Goal: Task Accomplishment & Management: Manage account settings

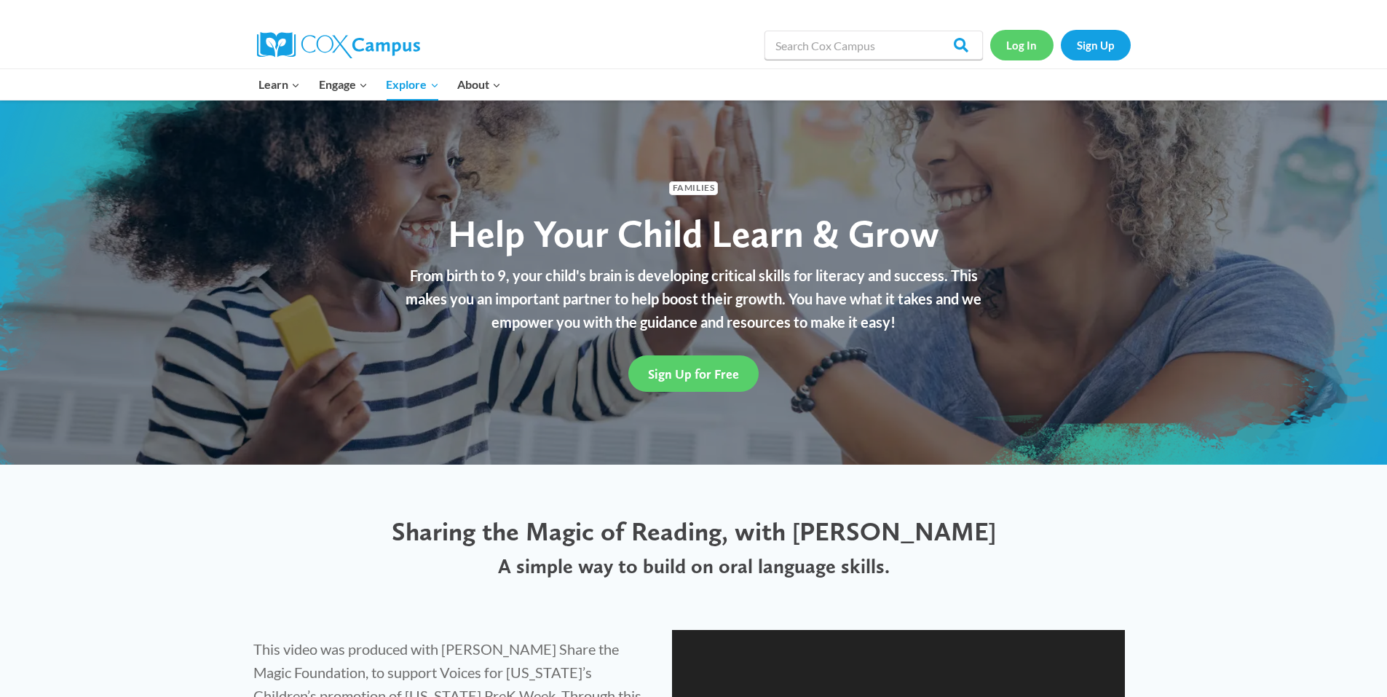
click at [1013, 54] on link "Log In" at bounding box center [1021, 45] width 63 height 30
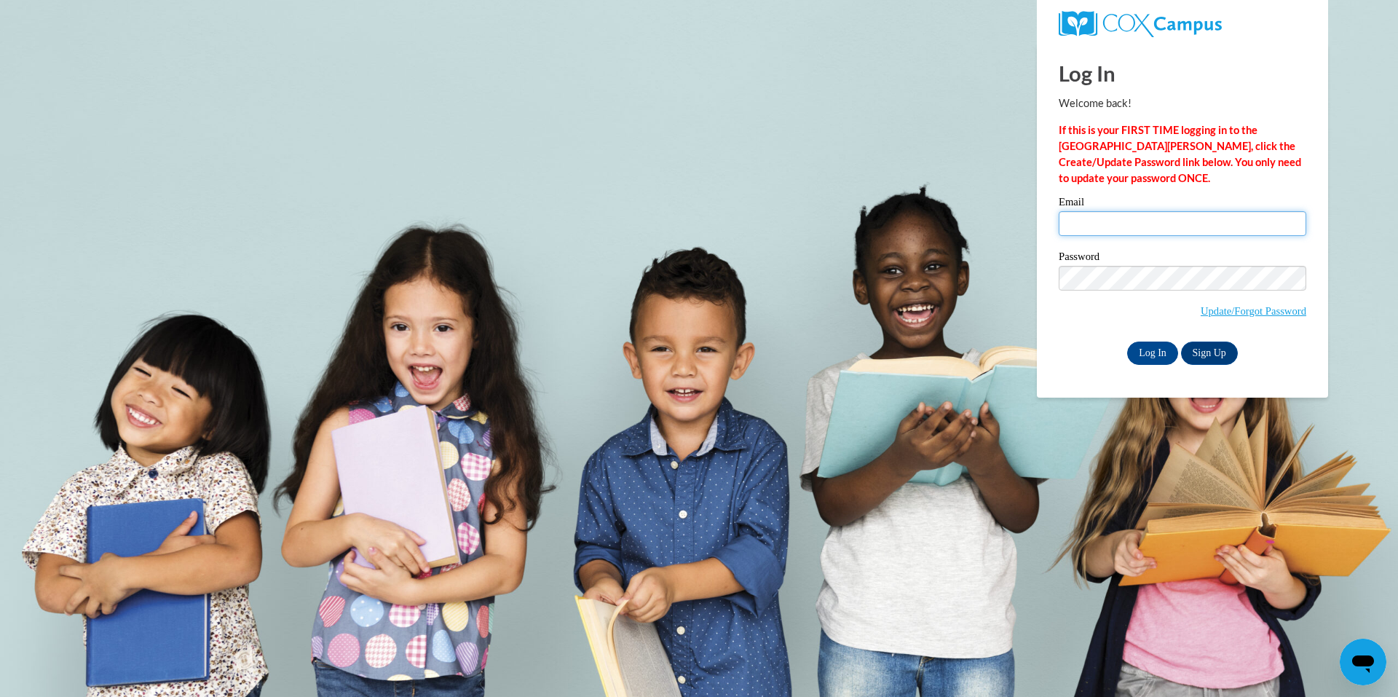
click at [1134, 227] on input "Email" at bounding box center [1181, 223] width 247 height 25
type input "[EMAIL_ADDRESS][PERSON_NAME][DOMAIN_NAME]"
click at [1127, 341] on input "Log In" at bounding box center [1152, 352] width 51 height 23
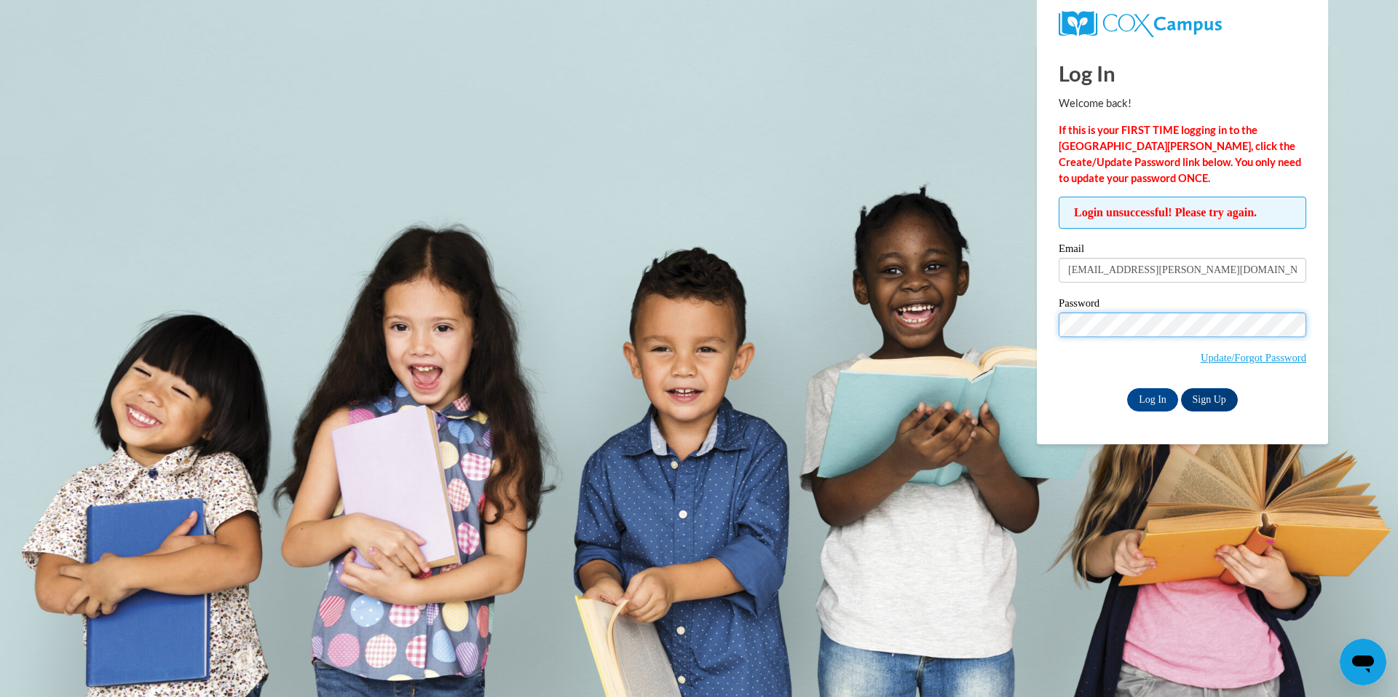
click at [1127, 388] on input "Log In" at bounding box center [1152, 399] width 51 height 23
